Goal: Task Accomplishment & Management: Use online tool/utility

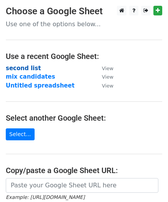
click at [23, 67] on strong "second list" at bounding box center [23, 68] width 35 height 7
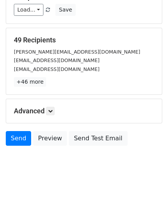
scroll to position [128, 0]
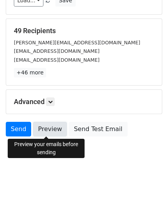
click at [47, 125] on link "Preview" at bounding box center [50, 129] width 34 height 15
click at [49, 124] on link "Preview" at bounding box center [50, 129] width 34 height 15
